Goal: Information Seeking & Learning: Learn about a topic

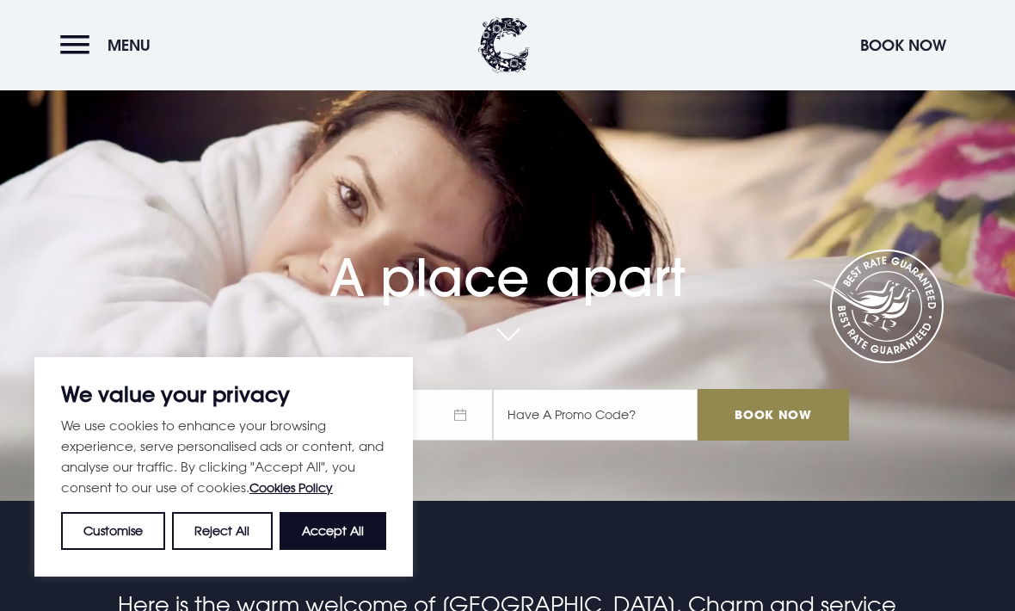
click at [325, 550] on button "Accept All" at bounding box center [333, 531] width 107 height 38
checkbox input "true"
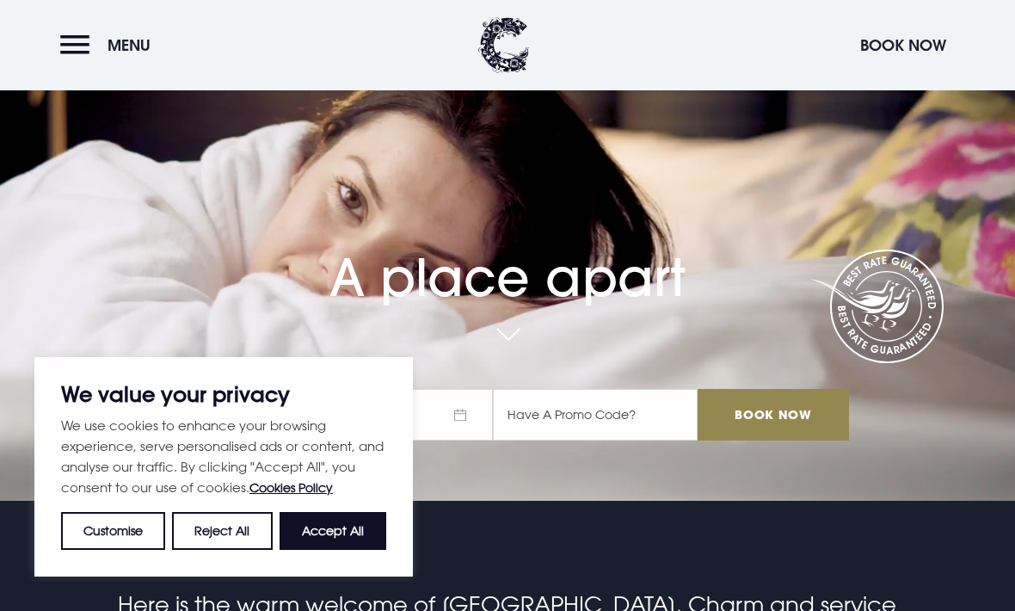
checkbox input "true"
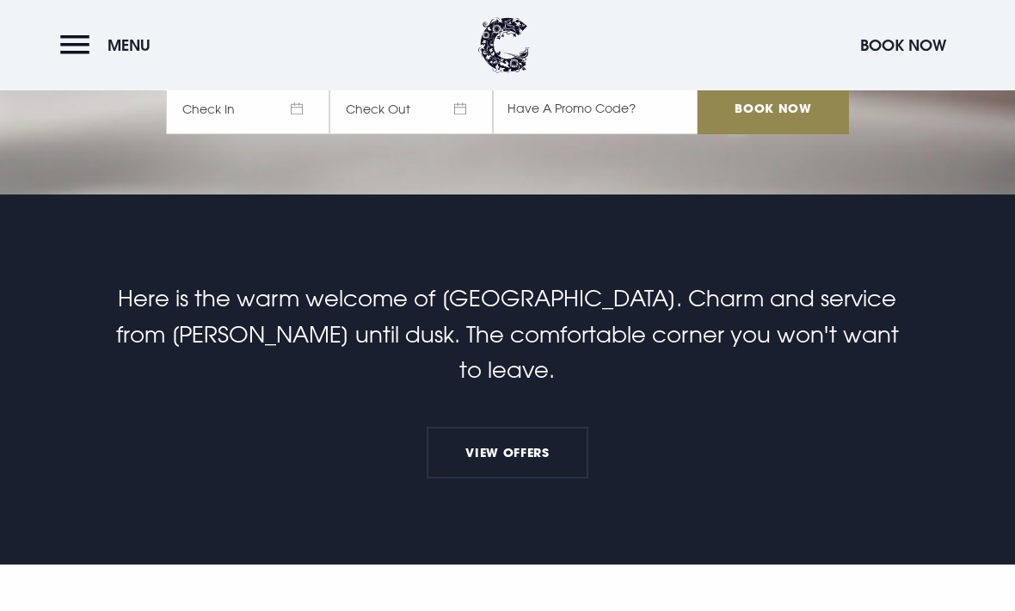
scroll to position [412, 0]
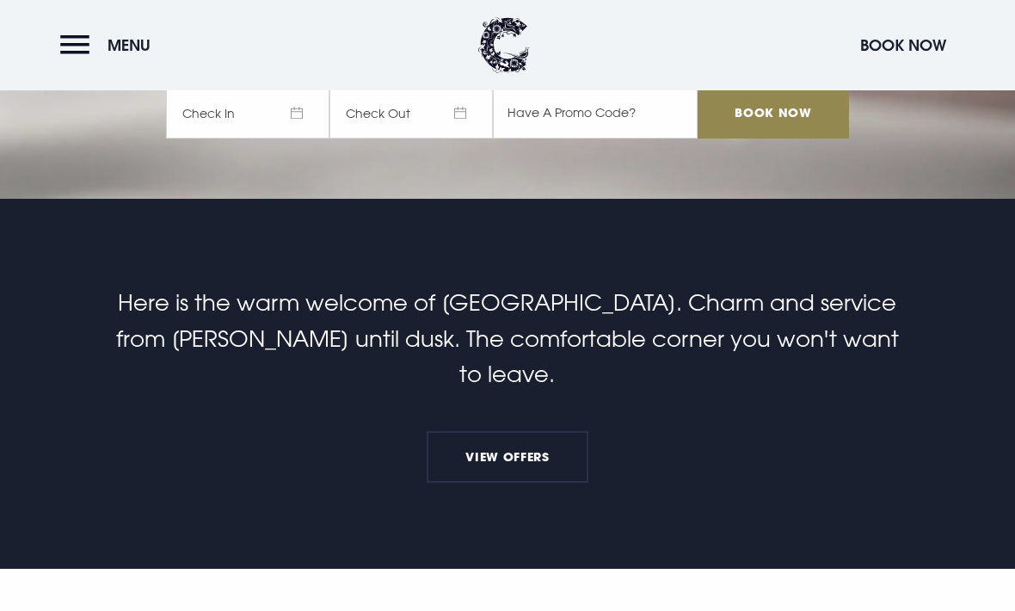
click at [89, 42] on button "Menu" at bounding box center [109, 45] width 99 height 37
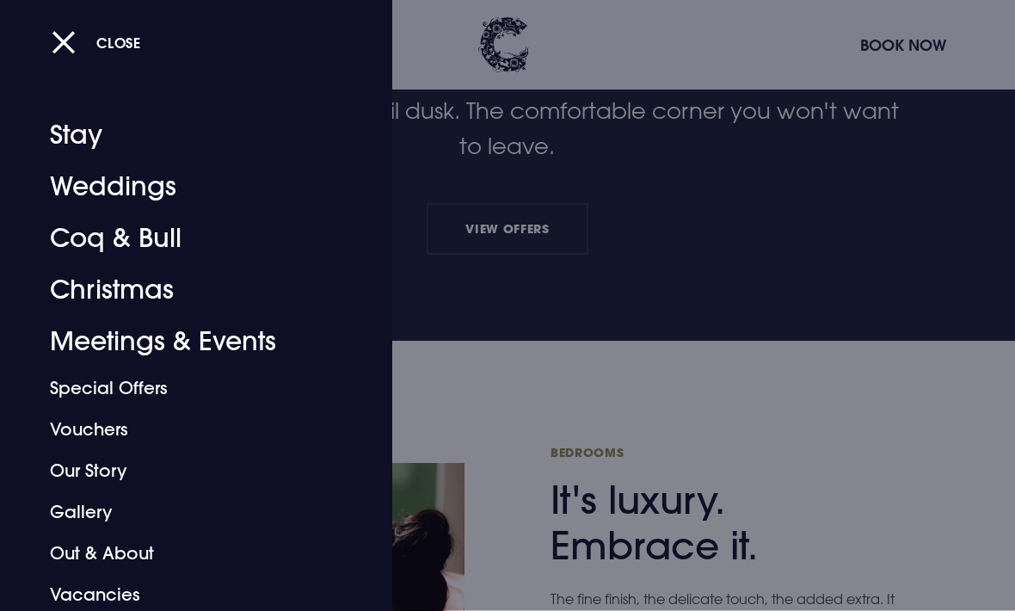
scroll to position [635, 0]
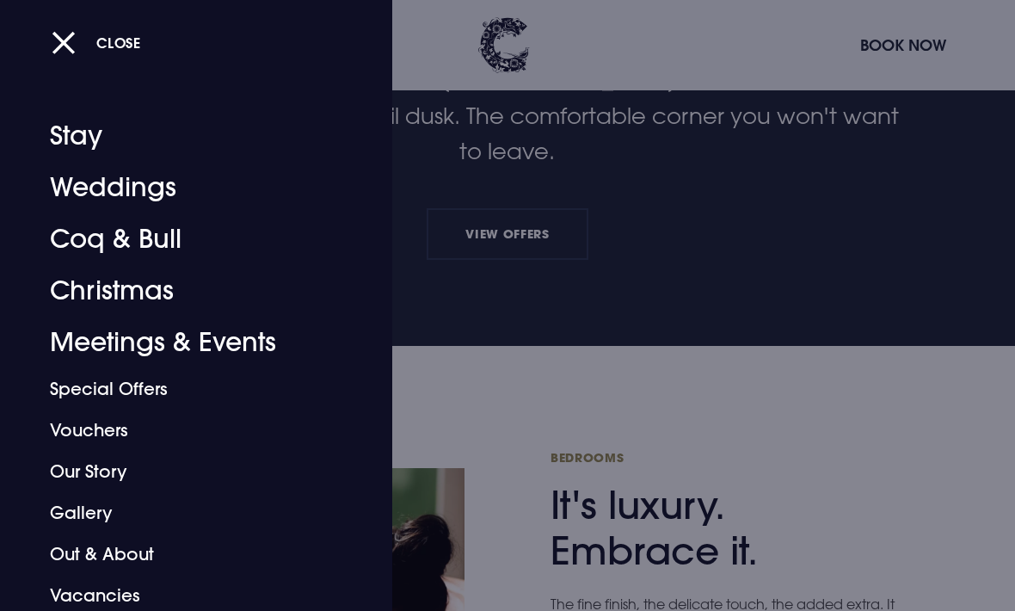
click at [59, 48] on button "Close" at bounding box center [96, 42] width 89 height 35
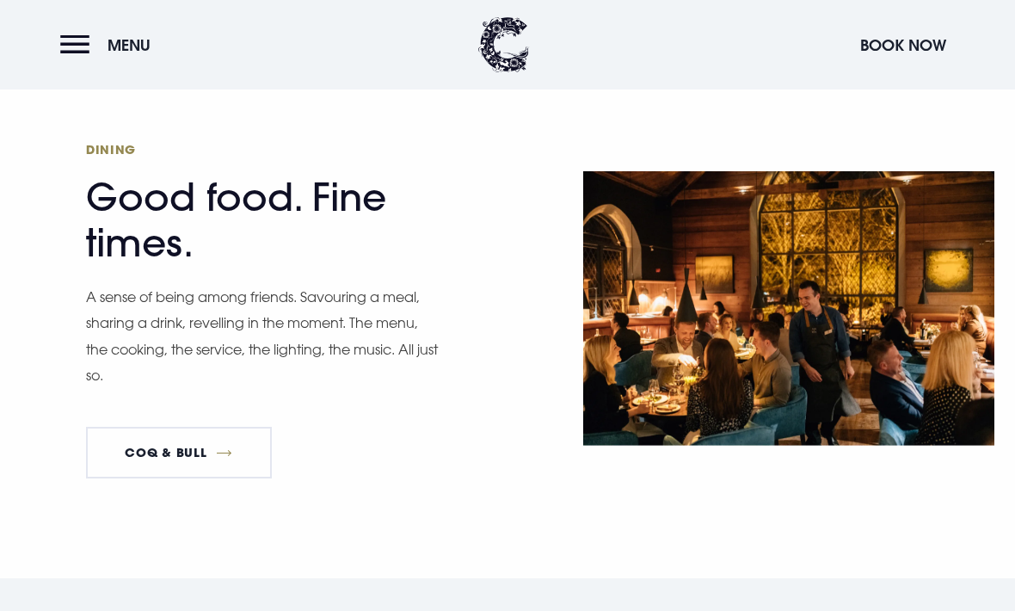
scroll to position [2402, 0]
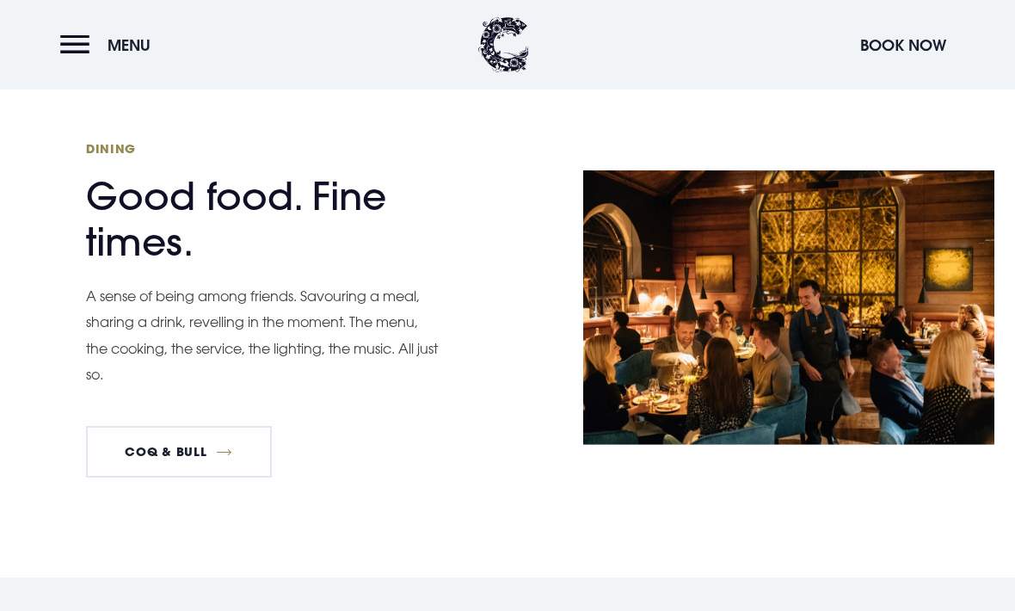
click at [169, 230] on h2 "Dining Good food. Fine times." at bounding box center [253, 203] width 335 height 125
click at [163, 468] on link "Coq & Bull" at bounding box center [179, 452] width 186 height 52
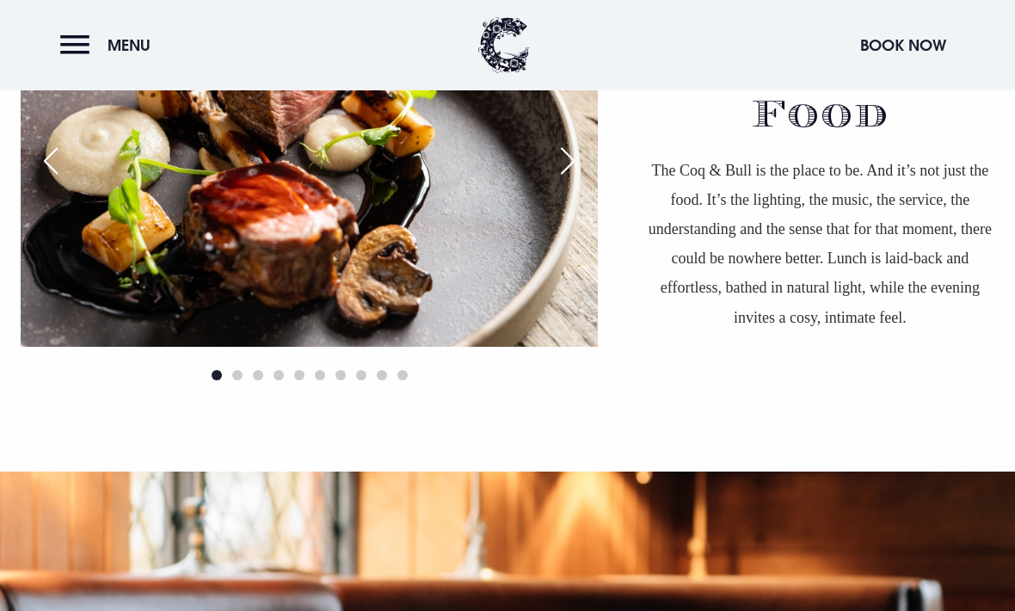
scroll to position [1244, 0]
click at [569, 181] on div "Next slide" at bounding box center [567, 162] width 43 height 38
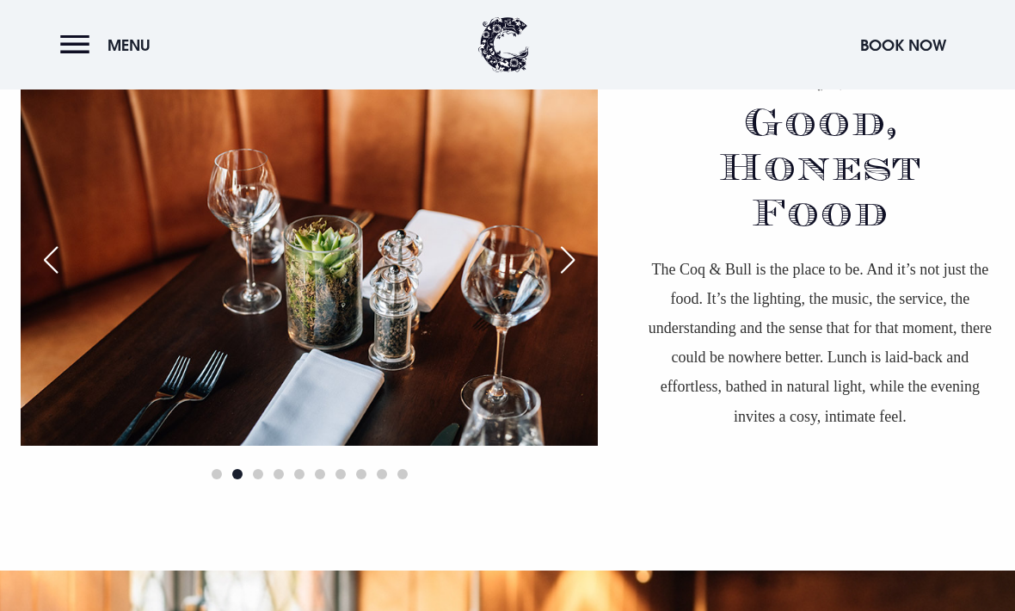
click at [574, 280] on div "Next slide" at bounding box center [567, 261] width 43 height 38
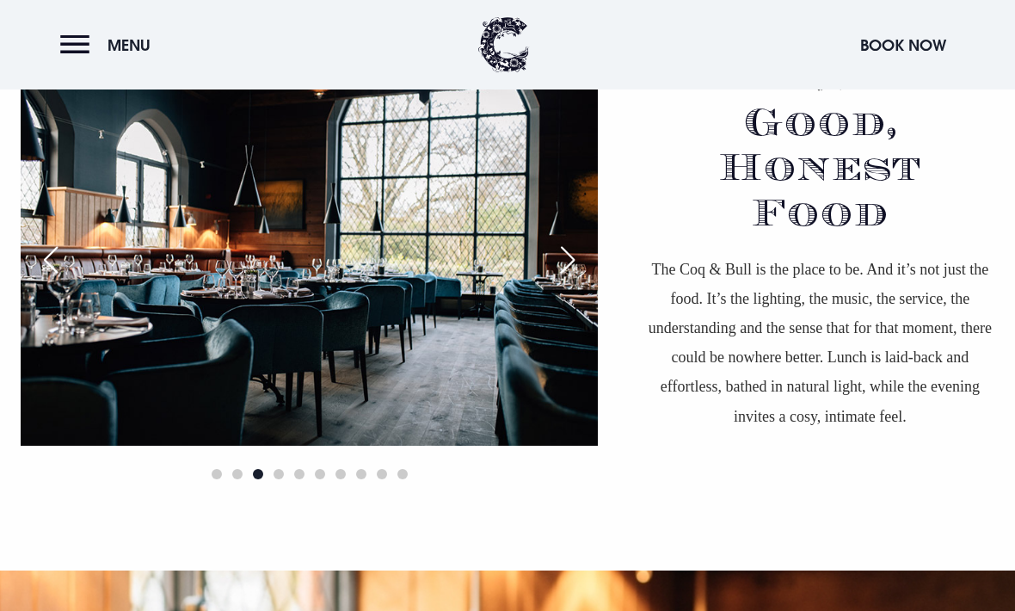
scroll to position [1146, 0]
click at [567, 279] on div "Next slide" at bounding box center [567, 260] width 43 height 38
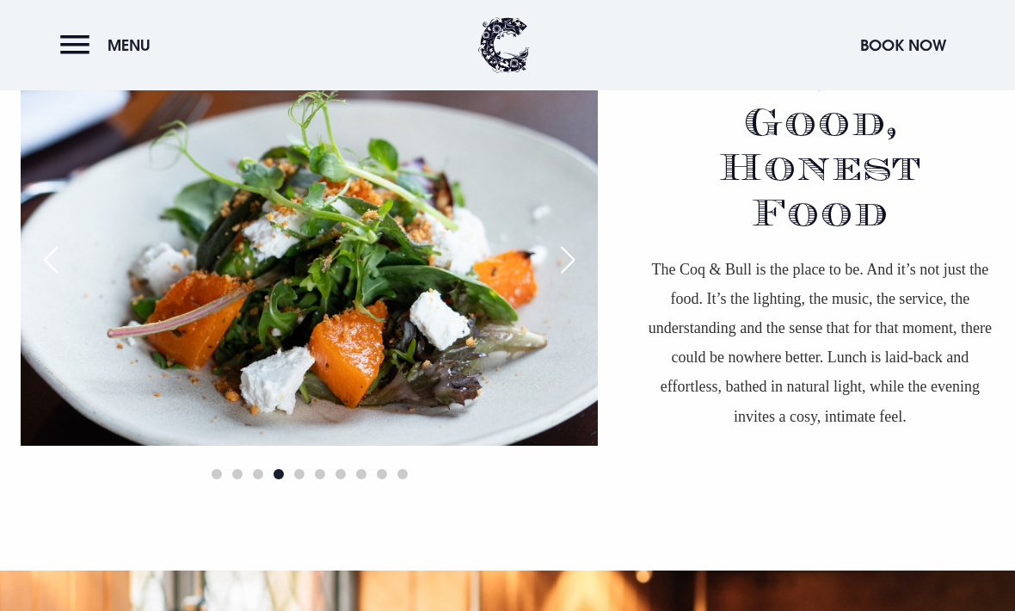
click at [561, 279] on div "Next slide" at bounding box center [567, 260] width 43 height 38
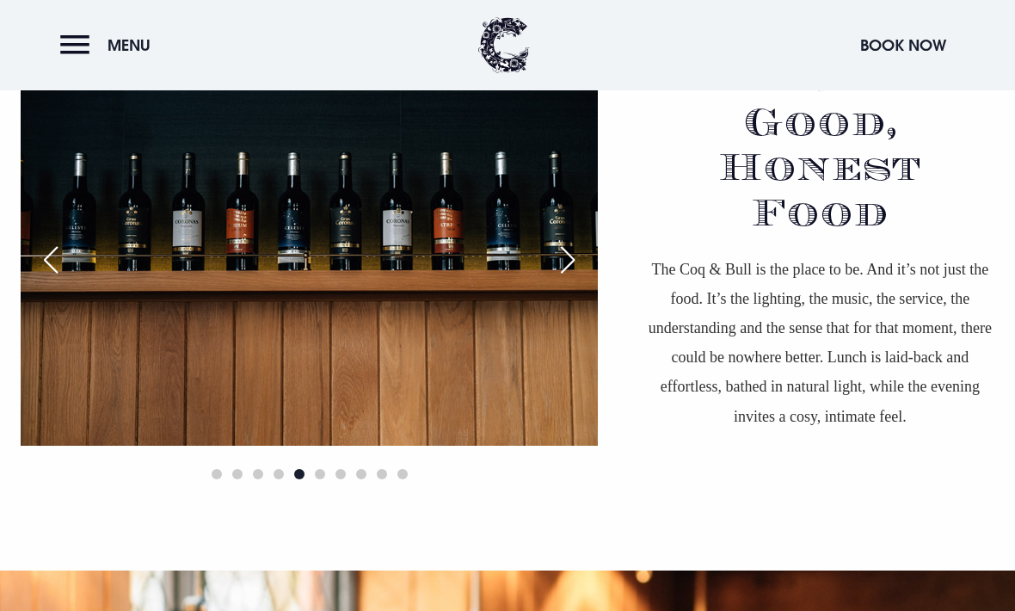
click at [568, 279] on div "Next slide" at bounding box center [567, 260] width 43 height 38
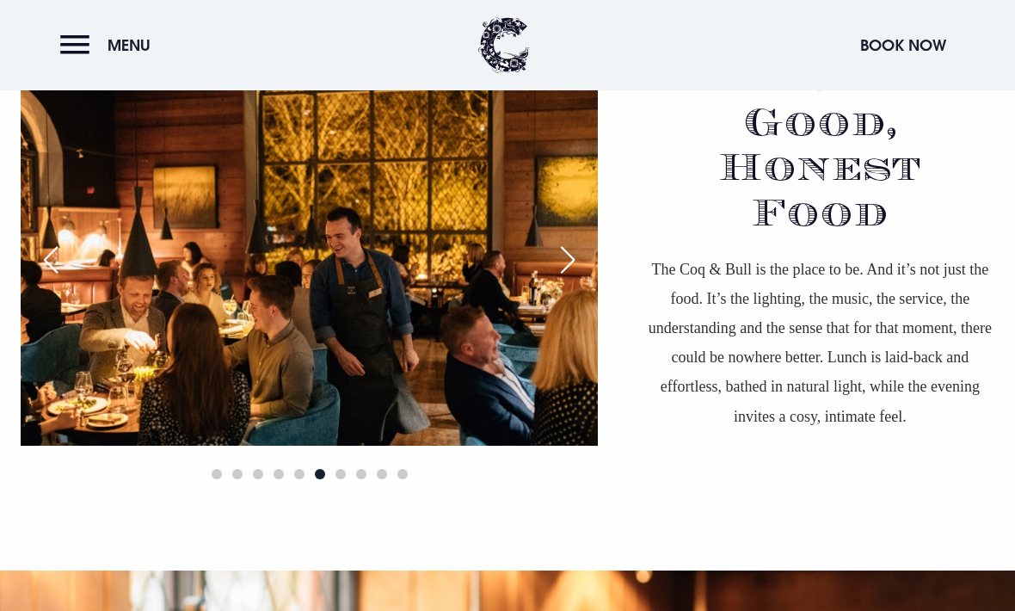
click at [563, 279] on div "Next slide" at bounding box center [567, 260] width 43 height 38
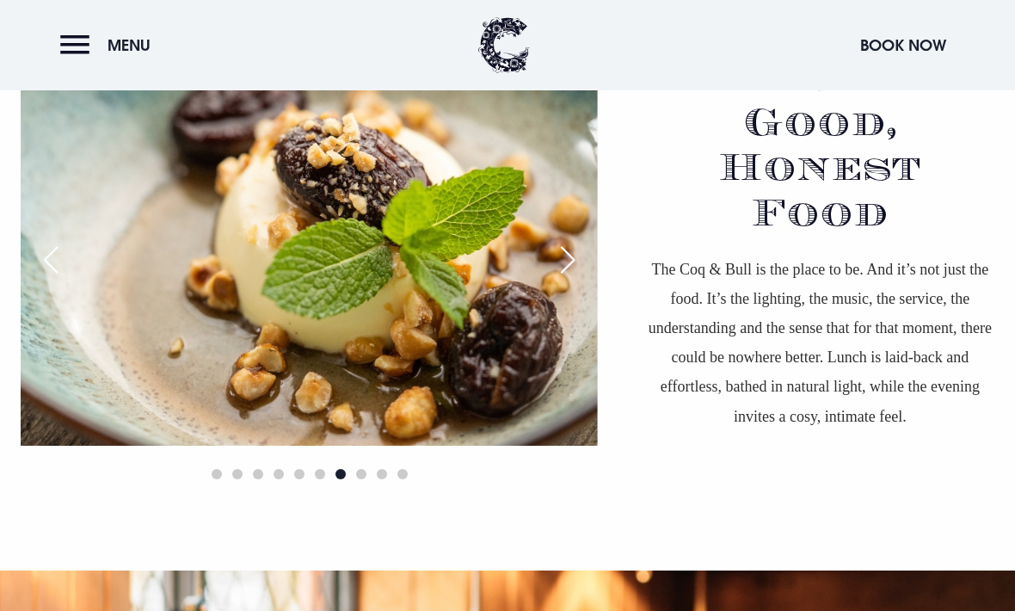
click at [569, 279] on div "Next slide" at bounding box center [567, 260] width 43 height 38
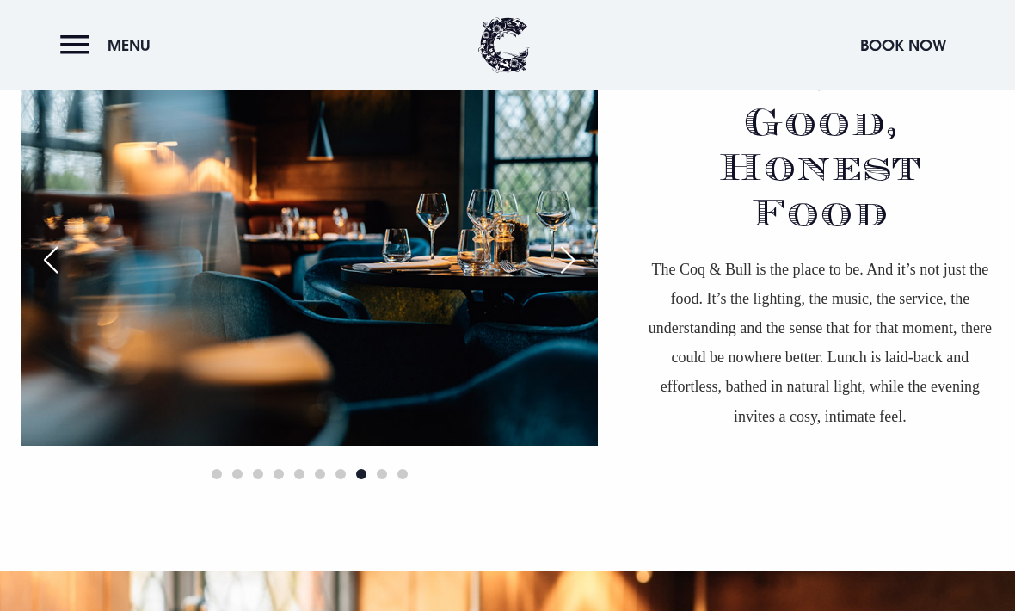
click at [575, 279] on div "Next slide" at bounding box center [567, 260] width 43 height 38
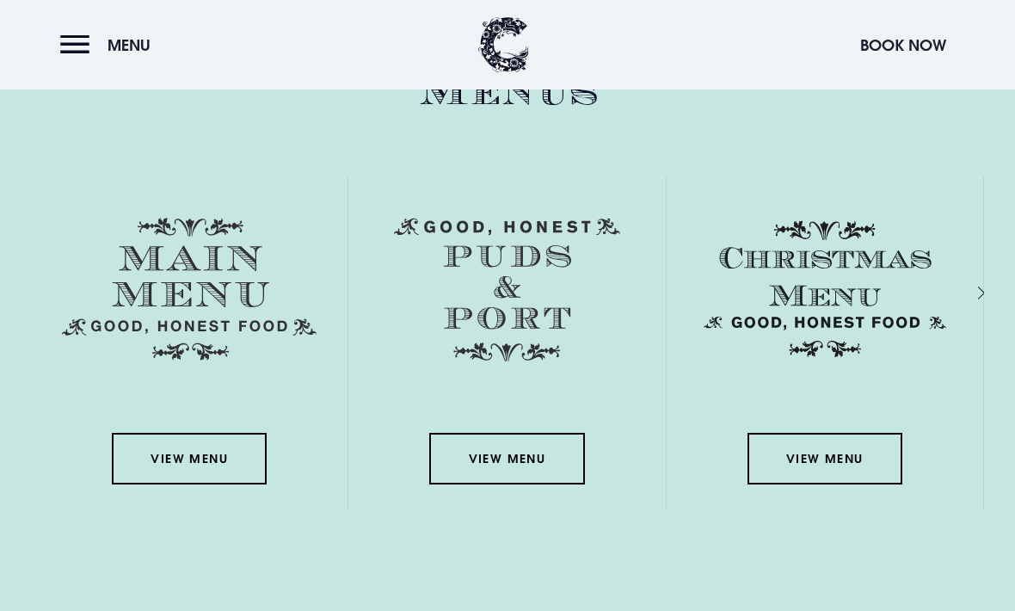
scroll to position [2387, 0]
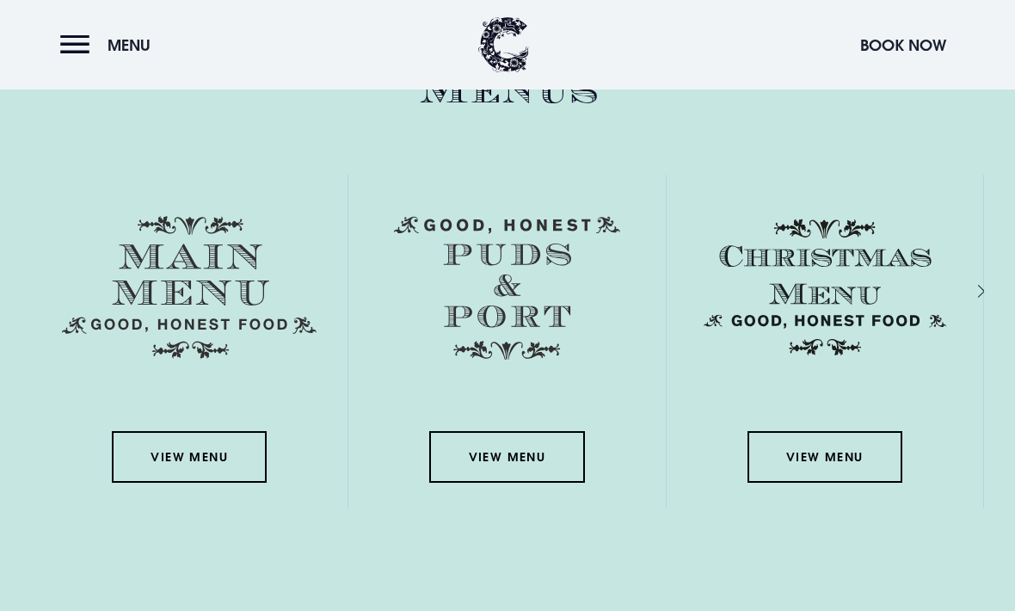
click at [190, 329] on img at bounding box center [189, 288] width 255 height 143
click at [203, 333] on img at bounding box center [189, 287] width 255 height 143
click at [186, 483] on link "View Menu" at bounding box center [189, 457] width 155 height 52
